Goal: Transaction & Acquisition: Obtain resource

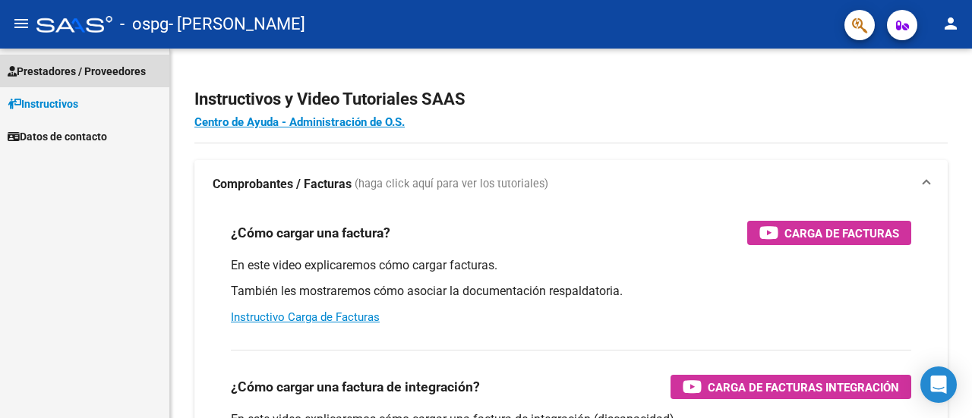
click at [79, 63] on span "Prestadores / Proveedores" at bounding box center [77, 71] width 138 height 17
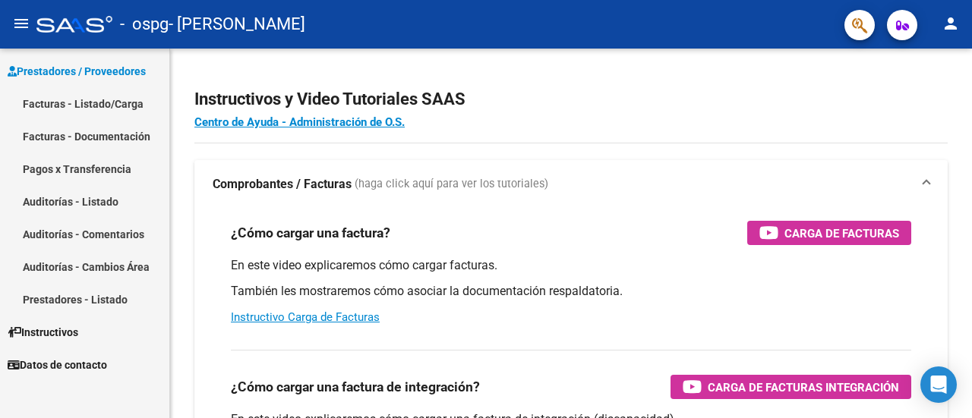
click at [80, 102] on link "Facturas - Listado/Carga" at bounding box center [84, 103] width 169 height 33
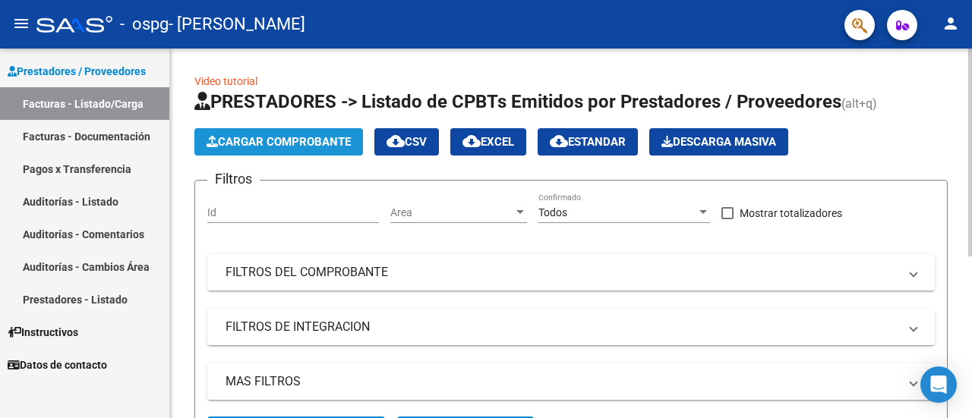
click at [305, 140] on span "Cargar Comprobante" at bounding box center [279, 142] width 144 height 14
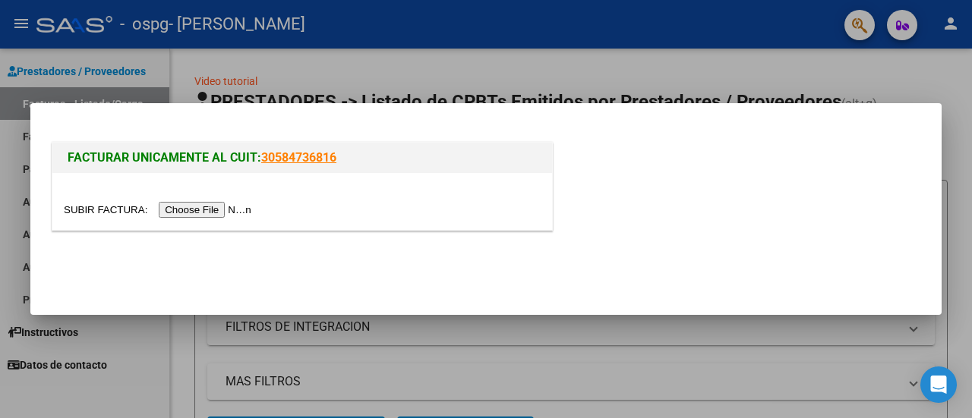
click at [473, 330] on div at bounding box center [486, 209] width 972 height 418
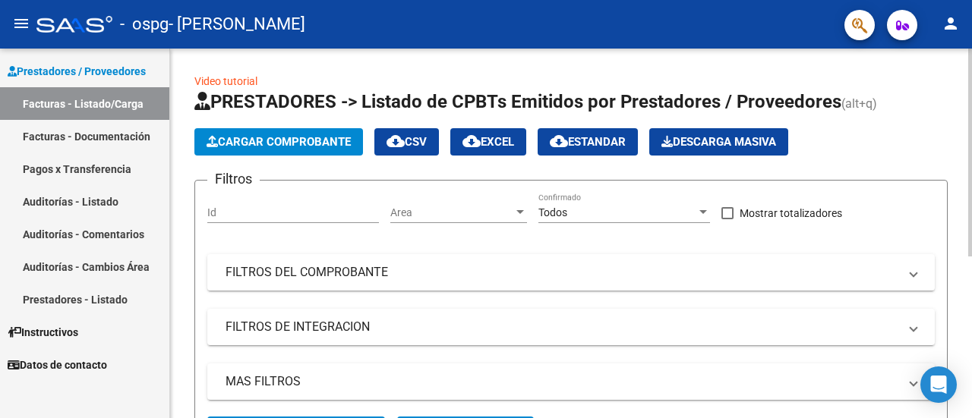
click at [320, 137] on span "Cargar Comprobante" at bounding box center [279, 142] width 144 height 14
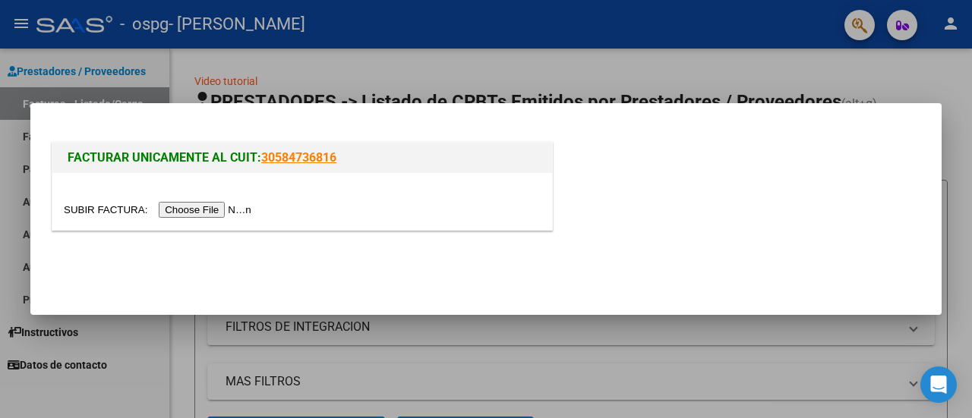
click at [418, 64] on div at bounding box center [486, 209] width 972 height 418
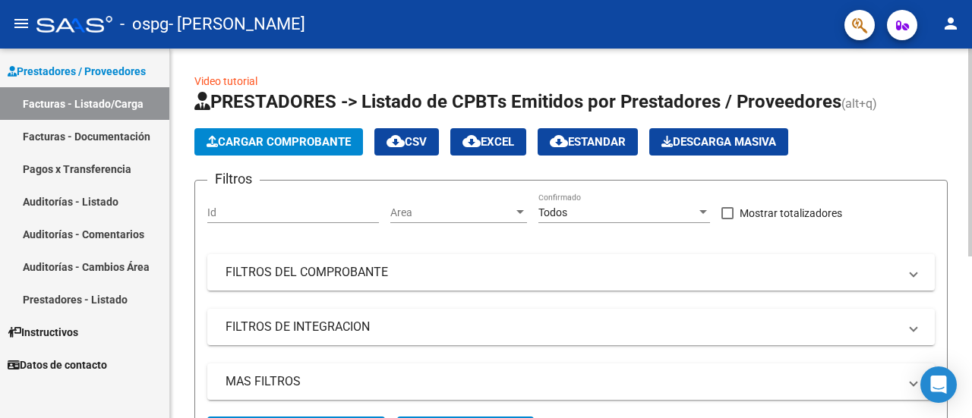
click at [237, 139] on span "Cargar Comprobante" at bounding box center [279, 142] width 144 height 14
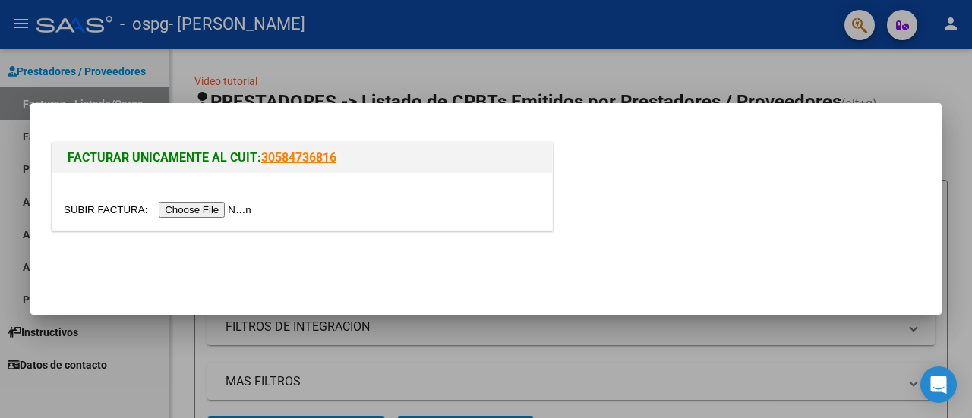
click at [188, 209] on input "file" at bounding box center [160, 210] width 192 height 16
click at [193, 209] on input "file" at bounding box center [160, 210] width 192 height 16
click at [211, 207] on input "file" at bounding box center [160, 210] width 192 height 16
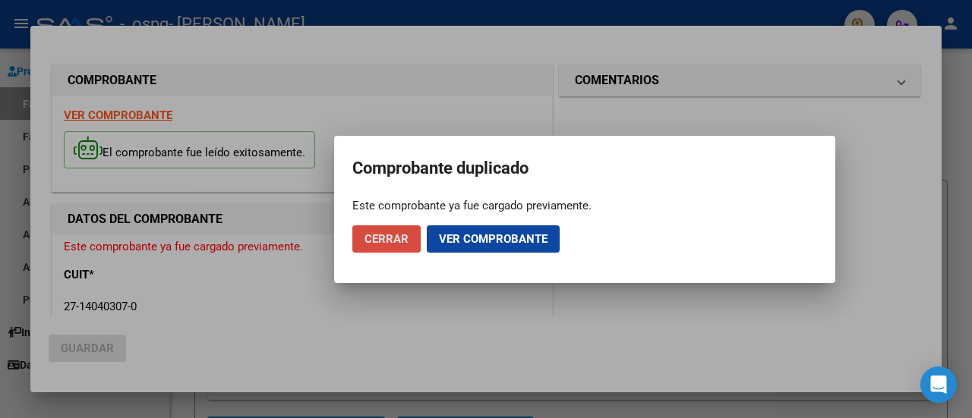
click at [396, 238] on span "Cerrar" at bounding box center [386, 239] width 44 height 14
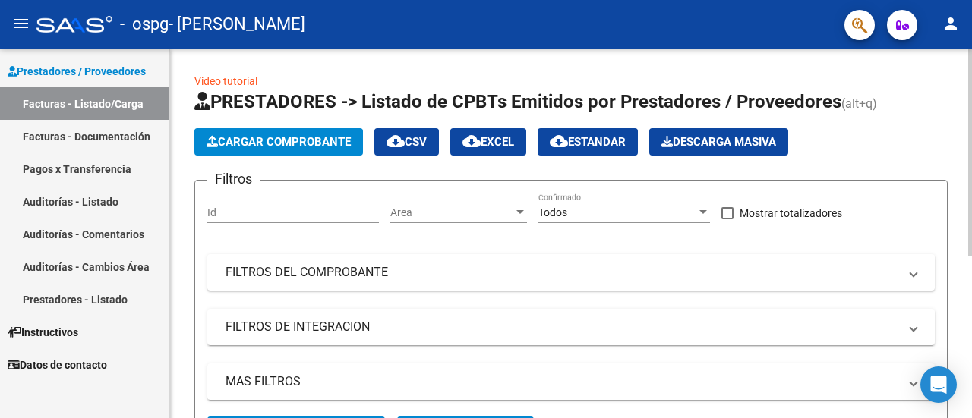
click at [969, 88] on div at bounding box center [970, 153] width 4 height 208
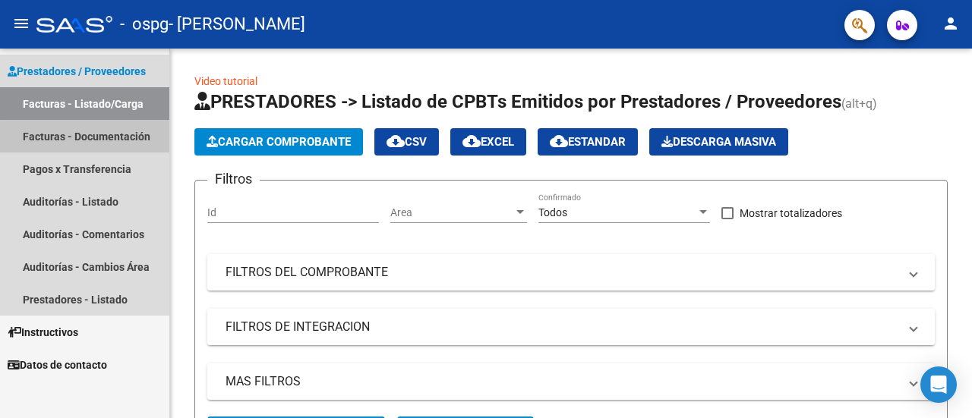
click at [88, 147] on link "Facturas - Documentación" at bounding box center [84, 136] width 169 height 33
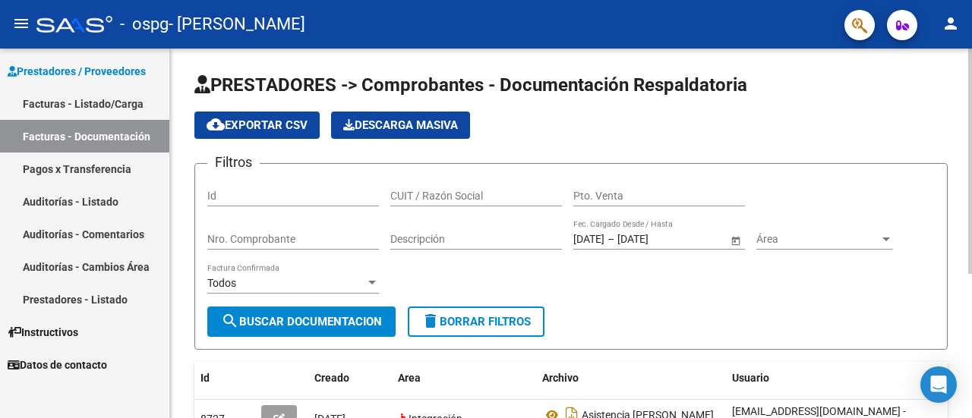
drag, startPoint x: 967, startPoint y: 104, endPoint x: 953, endPoint y: 201, distance: 98.3
click at [953, 201] on div "PRESTADORES -> Comprobantes - Documentación Respaldatoria cloud_download Export…" at bounding box center [571, 346] width 802 height 595
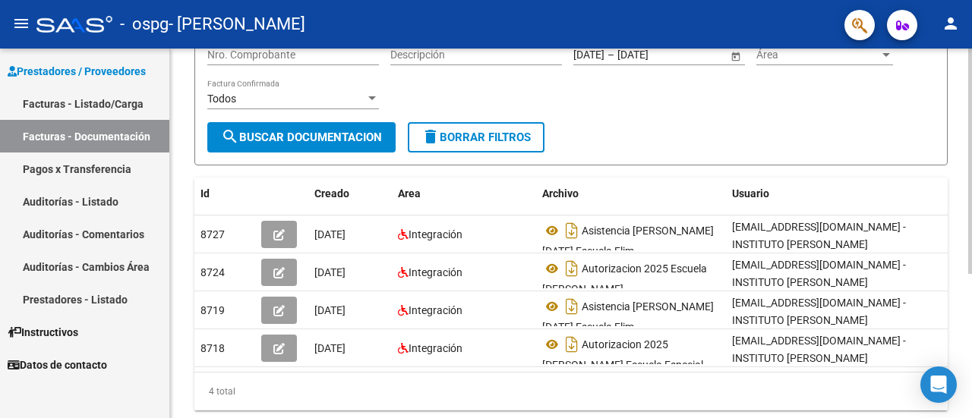
click at [967, 268] on div "PRESTADORES -> Comprobantes - Documentación Respaldatoria cloud_download Export…" at bounding box center [573, 161] width 806 height 595
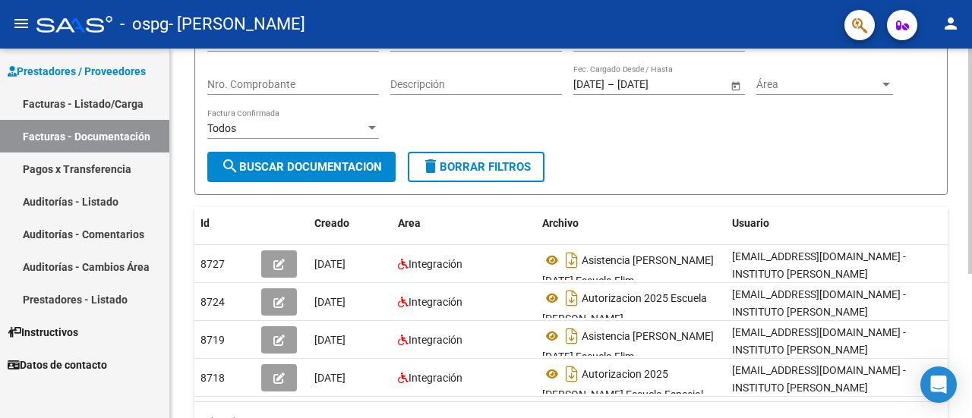
scroll to position [236, 0]
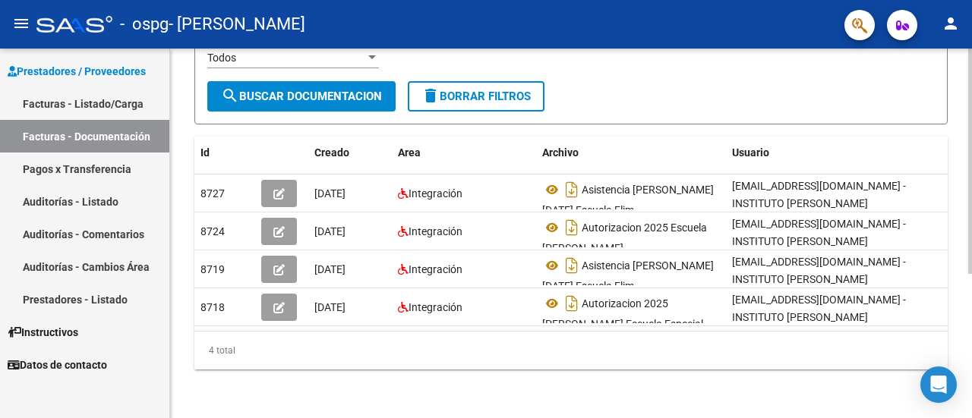
click at [931, 224] on div "PRESTADORES -> Comprobantes - Documentación Respaldatoria cloud_download Export…" at bounding box center [573, 120] width 806 height 595
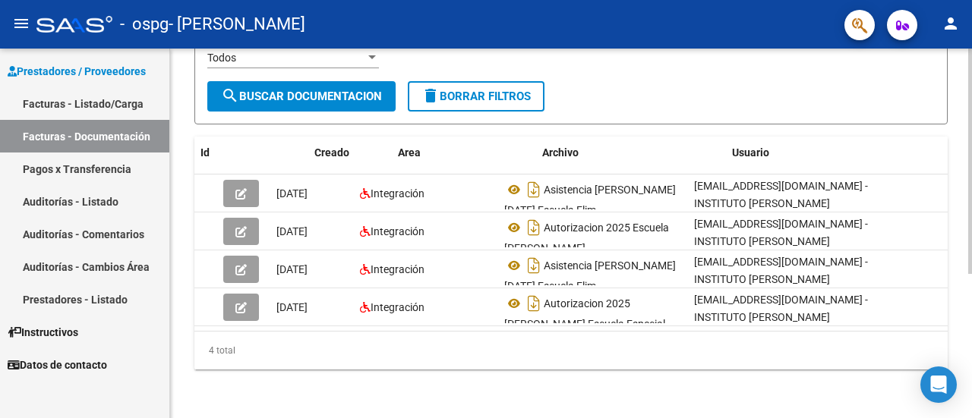
scroll to position [0, 0]
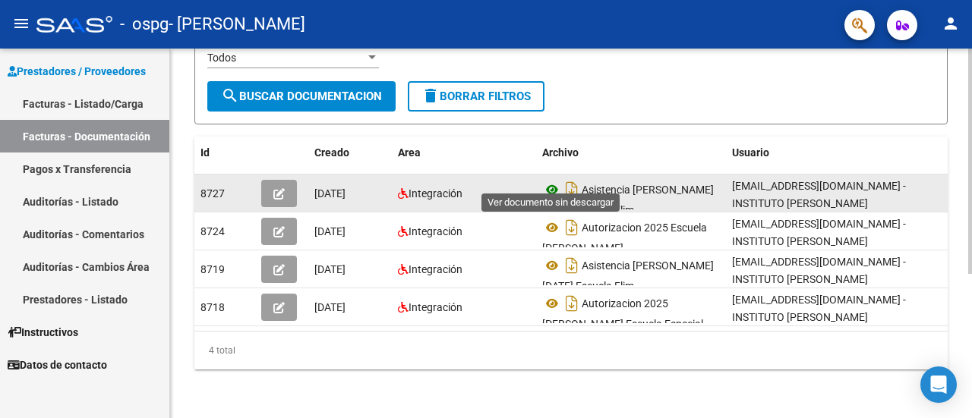
click at [550, 181] on icon at bounding box center [552, 190] width 20 height 18
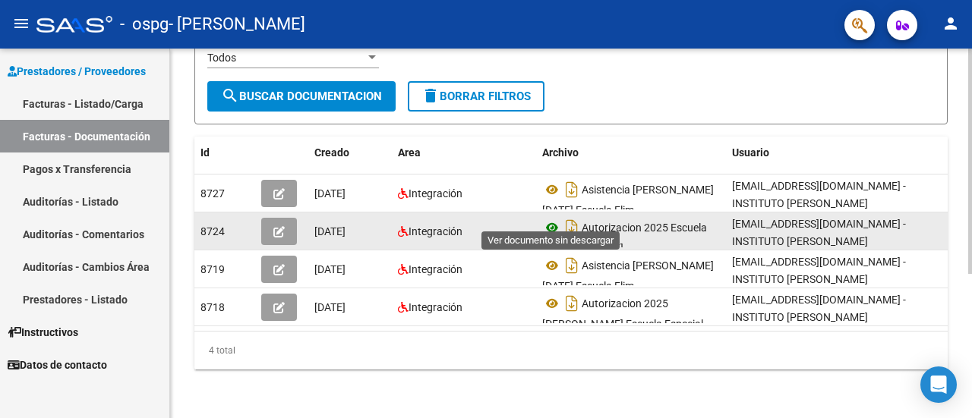
click at [550, 219] on icon at bounding box center [552, 228] width 20 height 18
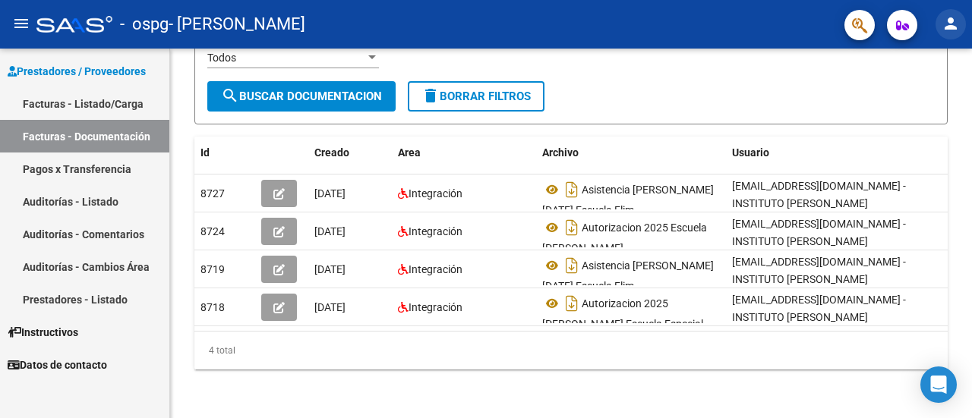
click at [952, 27] on mat-icon "person" at bounding box center [951, 23] width 18 height 18
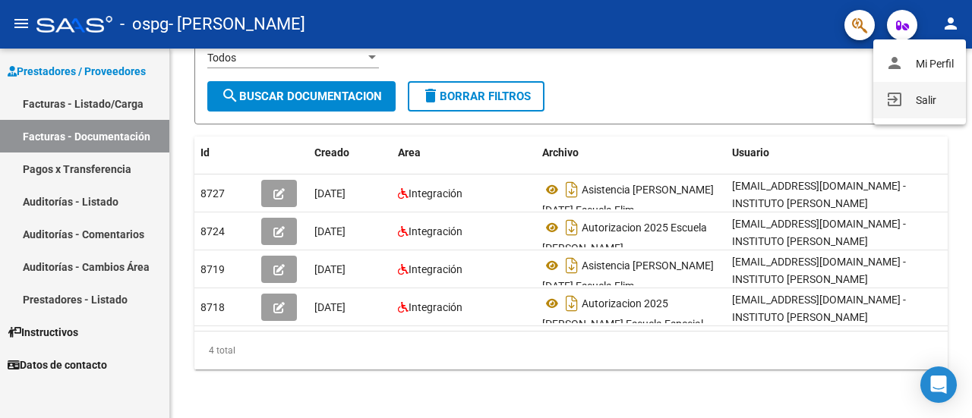
click at [901, 107] on button "exit_to_app Salir" at bounding box center [919, 100] width 93 height 36
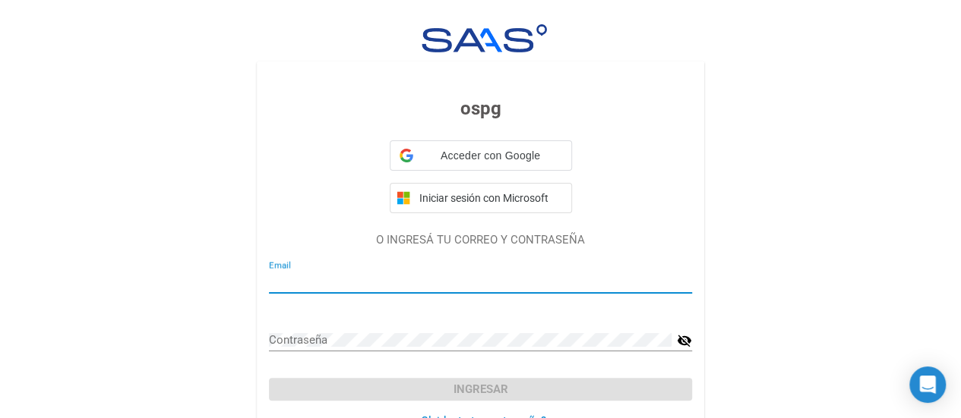
type input "Balbin2919"
